Goal: Task Accomplishment & Management: Complete application form

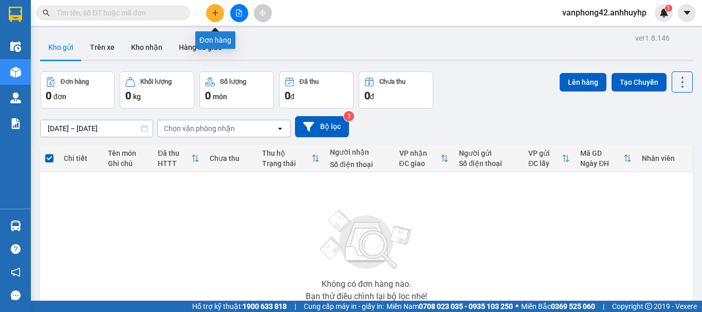
click at [223, 10] on button at bounding box center [215, 13] width 18 height 18
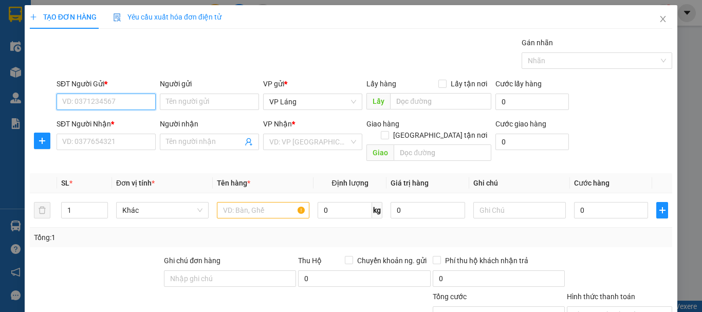
click at [127, 105] on input "SĐT Người Gửi *" at bounding box center [106, 102] width 99 height 16
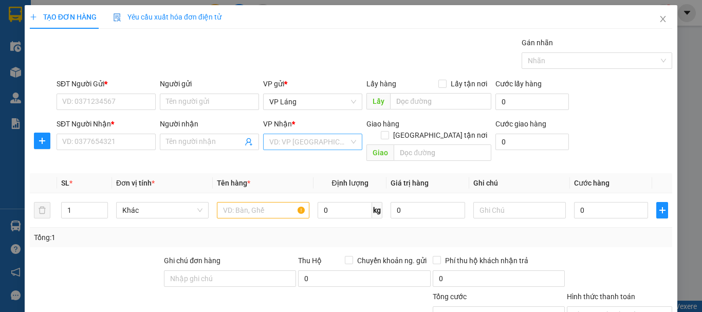
click at [283, 137] on input "search" at bounding box center [309, 141] width 80 height 15
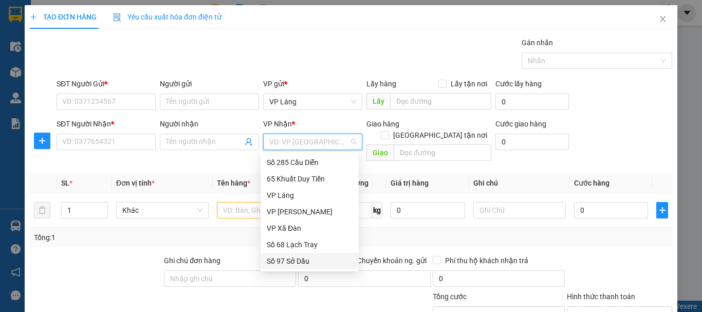
click at [287, 260] on div "Số 97 Sở Dầu" at bounding box center [310, 260] width 86 height 11
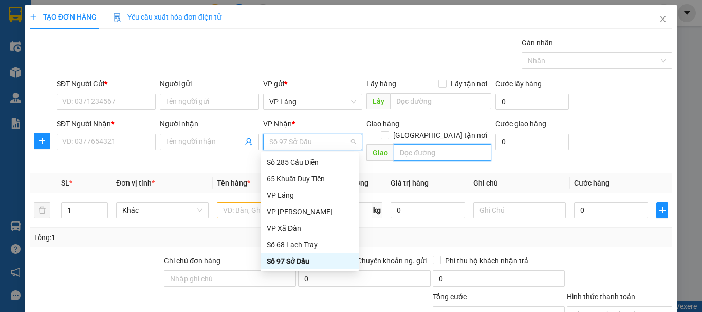
click at [396, 144] on input "text" at bounding box center [443, 152] width 98 height 16
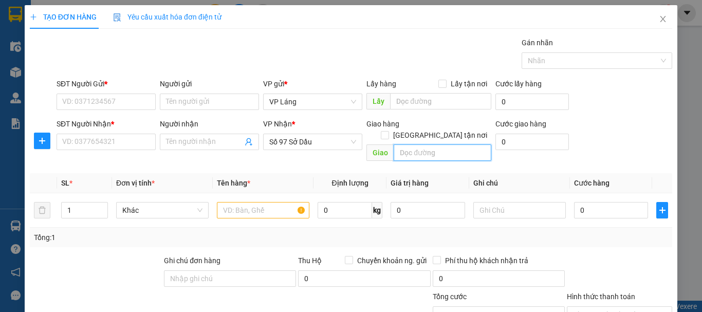
paste input "75QX+W4W, 197 Đường [PERSON_NAME], [PERSON_NAME], [GEOGRAPHIC_DATA], [GEOGRAPHI…"
type input "75QX+W4W, 197 Đường [PERSON_NAME], [PERSON_NAME], [GEOGRAPHIC_DATA], [GEOGRAPHI…"
click at [388, 131] on input "[GEOGRAPHIC_DATA] tận nơi" at bounding box center [384, 134] width 7 height 7
checkbox input "true"
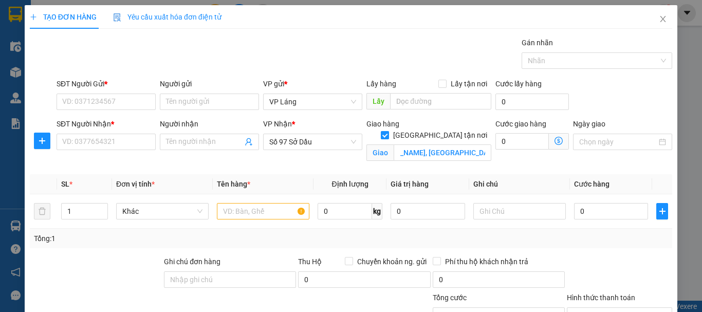
scroll to position [0, 0]
click at [555, 142] on icon "dollar-circle" at bounding box center [559, 141] width 8 height 8
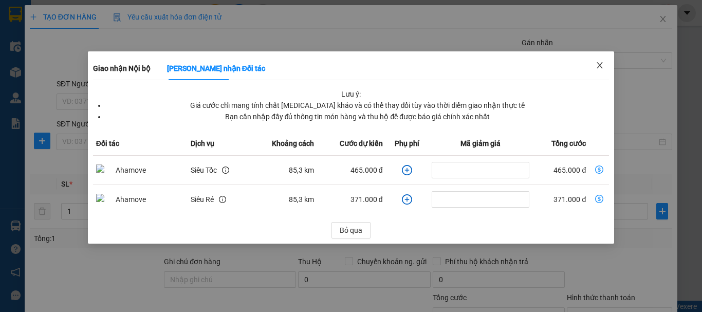
click at [599, 65] on icon "close" at bounding box center [600, 65] width 6 height 6
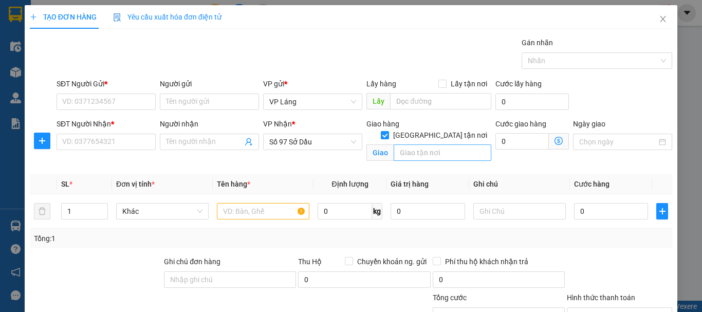
type input "75QX+W4W, 197 Đường [PERSON_NAME], [PERSON_NAME], [GEOGRAPHIC_DATA], [GEOGRAPHI…"
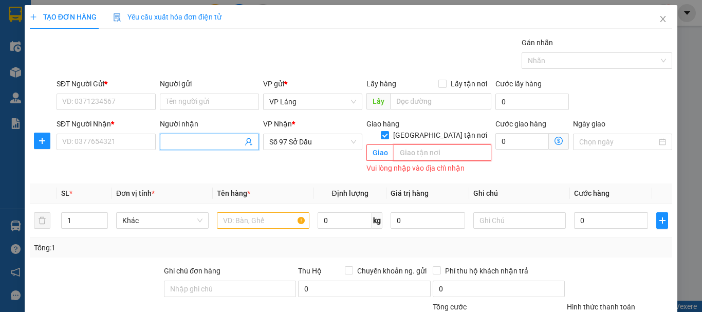
click at [435, 144] on input "text" at bounding box center [443, 152] width 98 height 16
paste input "197 P. [PERSON_NAME], [PERSON_NAME], [PERSON_NAME], [GEOGRAPHIC_DATA], [GEOGRAP…"
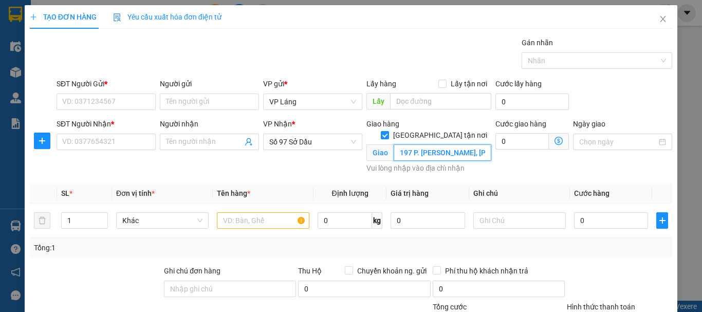
scroll to position [0, 155]
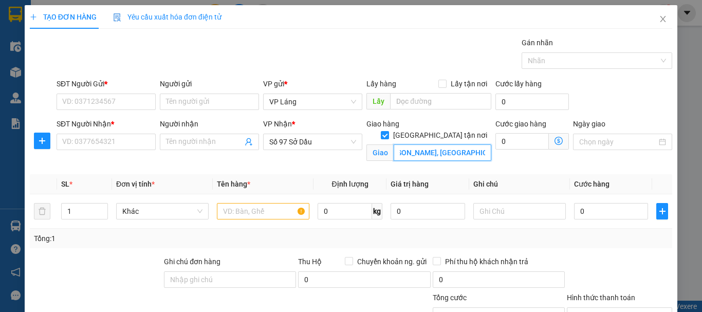
type input "197 P. [PERSON_NAME], [PERSON_NAME], [PERSON_NAME], [GEOGRAPHIC_DATA], [GEOGRAP…"
click at [555, 141] on icon "dollar-circle" at bounding box center [559, 141] width 8 height 8
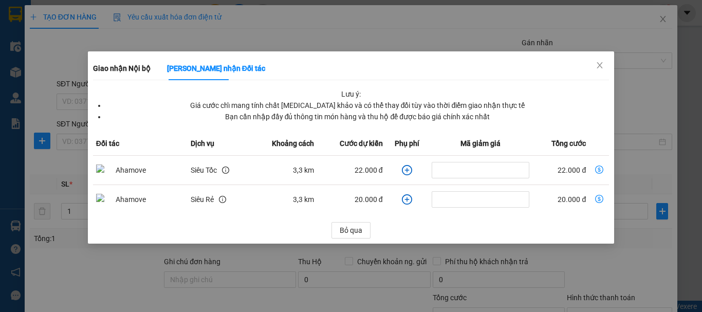
click at [402, 173] on icon "plus-circle" at bounding box center [407, 170] width 10 height 10
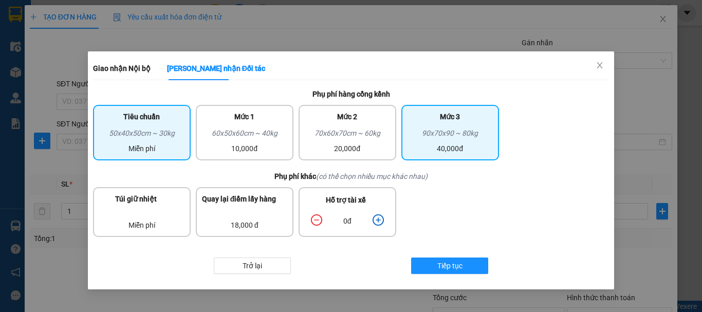
click at [434, 151] on div "40,000đ" at bounding box center [450, 148] width 85 height 11
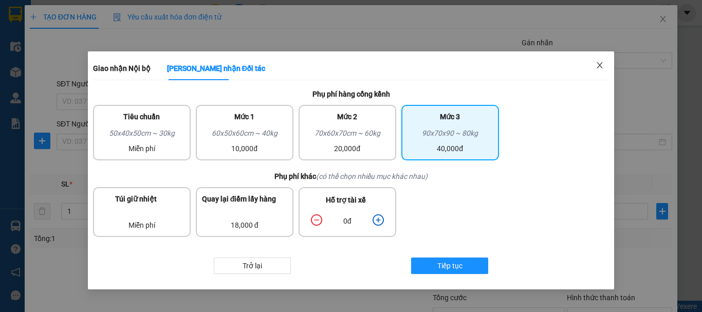
click at [604, 62] on span "Close" at bounding box center [599, 65] width 29 height 29
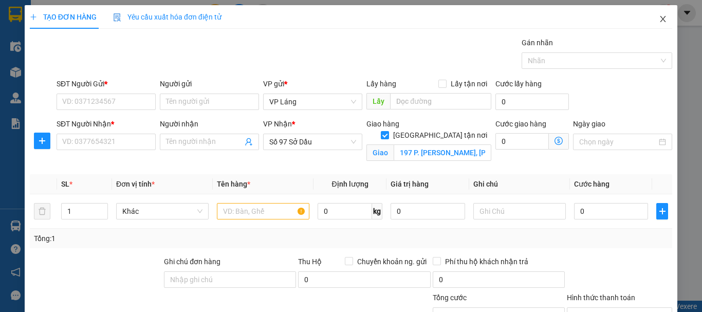
click at [659, 23] on icon "close" at bounding box center [663, 19] width 8 height 8
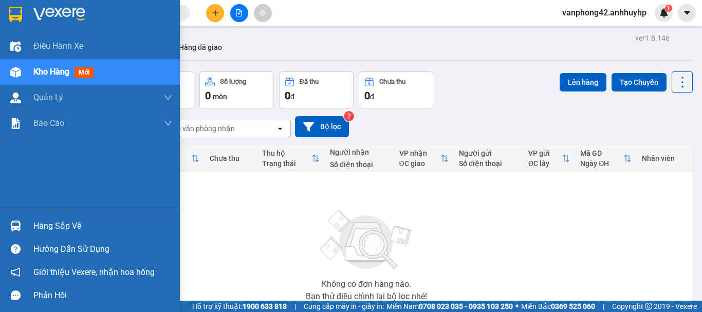
click at [77, 228] on div "Hàng sắp về" at bounding box center [102, 225] width 139 height 15
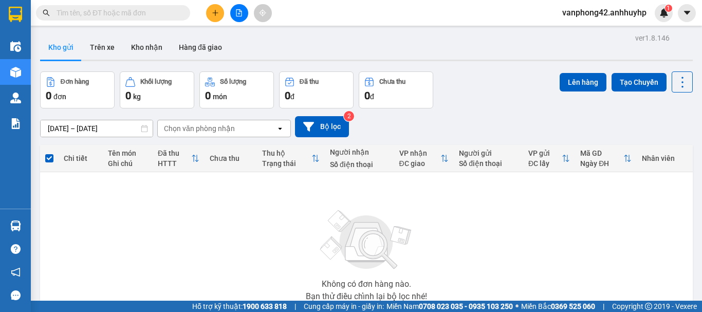
click at [473, 109] on section "Kết quả tìm kiếm ( 0 ) Bộ lọc No Data vanphong42.anhhuyhp 1 Điều hành xe Kho hà…" at bounding box center [351, 156] width 702 height 312
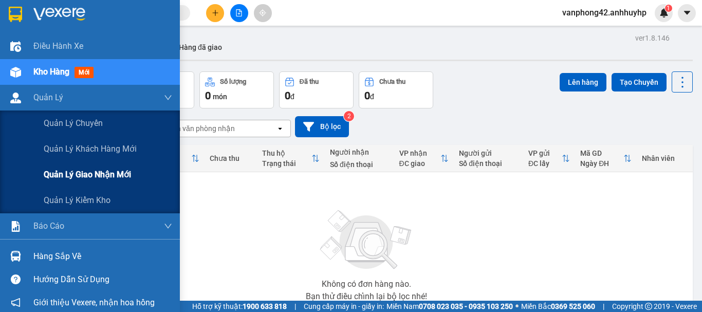
click at [110, 168] on span "Quản lý giao nhận mới" at bounding box center [87, 174] width 87 height 13
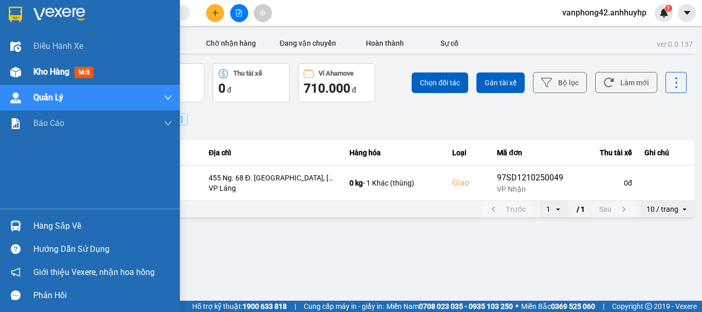
click at [29, 71] on div "Kho hàng mới" at bounding box center [90, 72] width 180 height 26
